Goal: Transaction & Acquisition: Purchase product/service

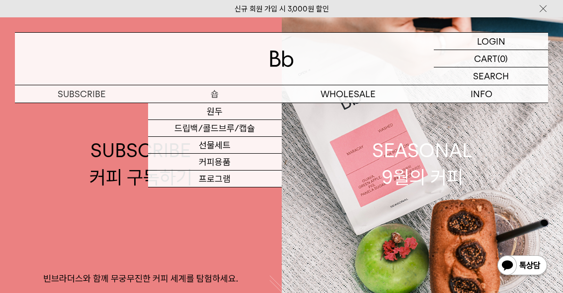
click at [172, 117] on link "원두" at bounding box center [214, 111] width 133 height 17
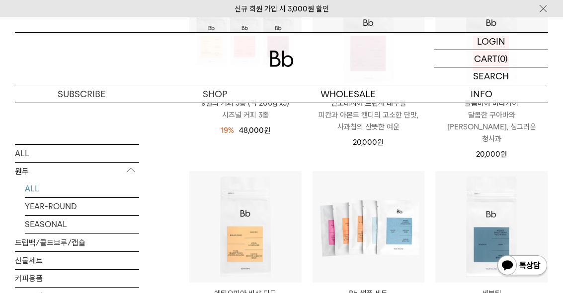
scroll to position [388, 0]
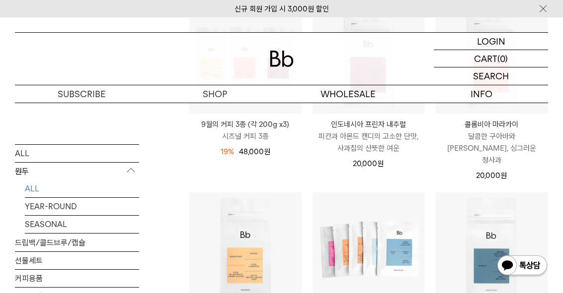
click at [397, 124] on p "인도네시아 프린자 내추럴" at bounding box center [368, 125] width 112 height 12
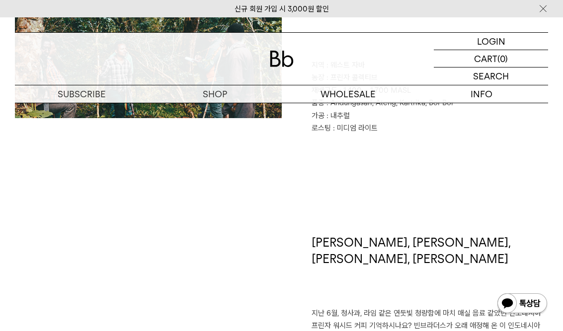
scroll to position [623, 0]
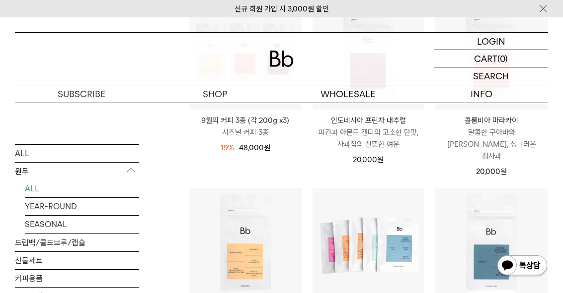
scroll to position [340, 0]
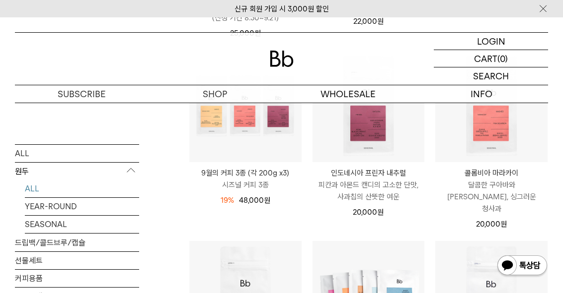
click at [494, 179] on p "달콤한 구아바와 [PERSON_NAME], 싱그러운 청사과" at bounding box center [491, 197] width 112 height 36
